Goal: Transaction & Acquisition: Purchase product/service

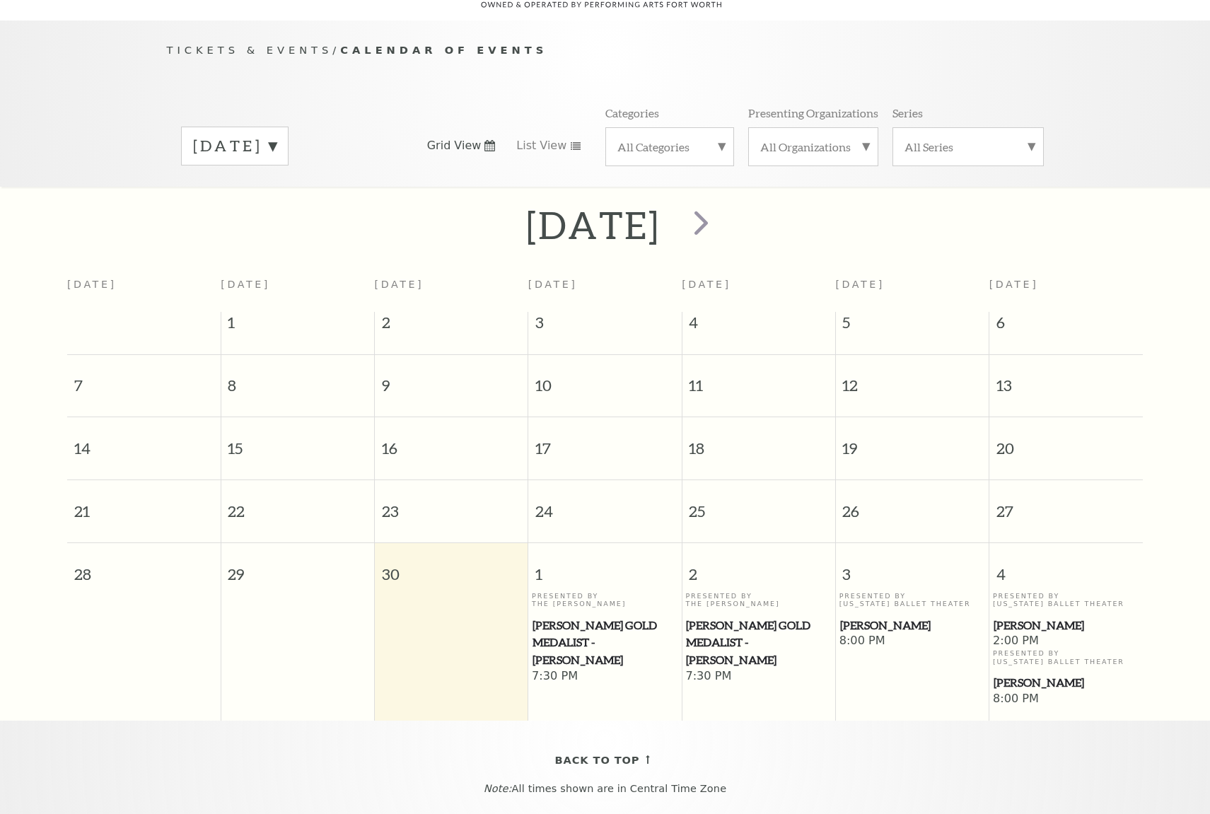
scroll to position [125, 0]
